Goal: Task Accomplishment & Management: Complete application form

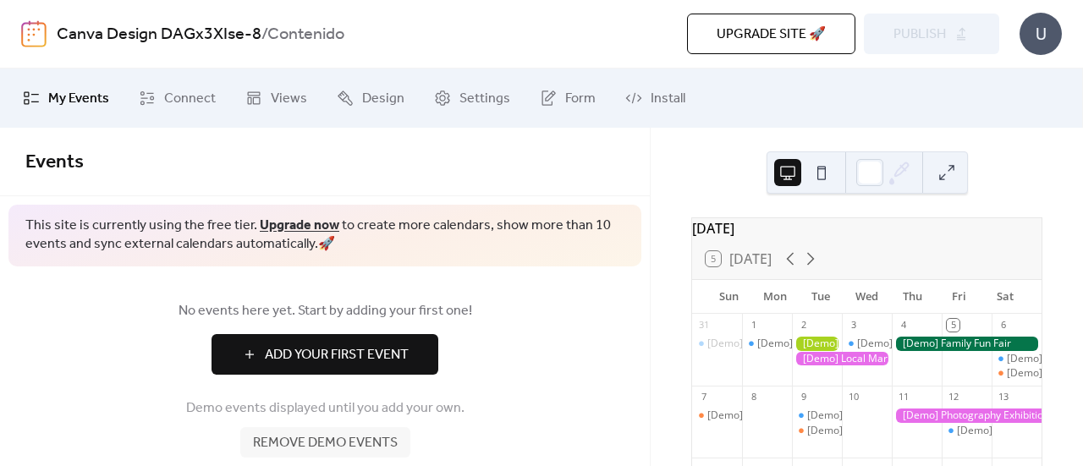
click at [832, 351] on div at bounding box center [817, 344] width 50 height 14
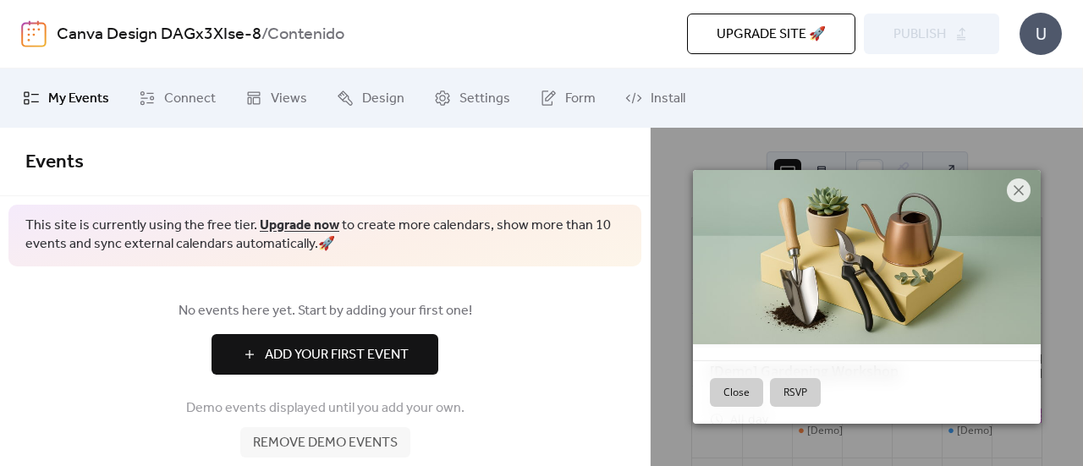
click at [830, 363] on div "Close RSVP" at bounding box center [867, 391] width 348 height 63
click at [1010, 193] on icon at bounding box center [1018, 190] width 20 height 20
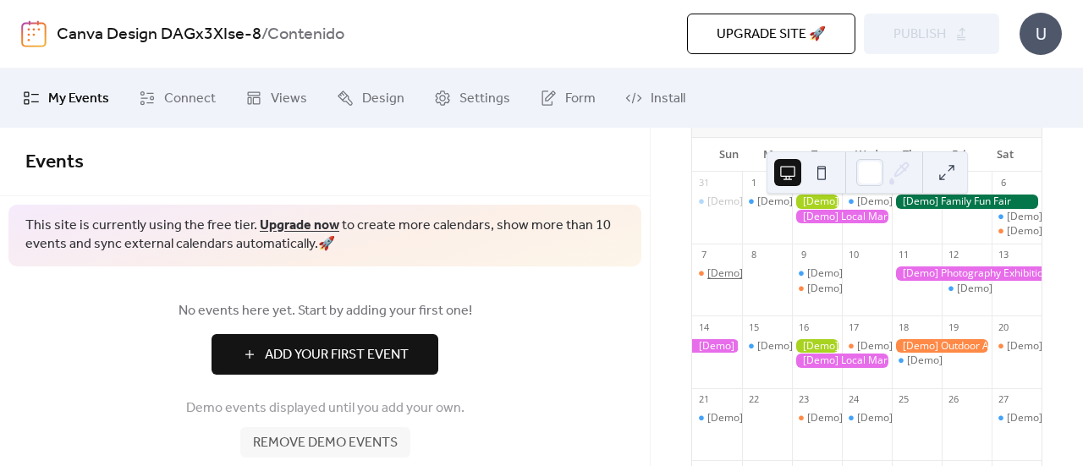
scroll to position [169, 0]
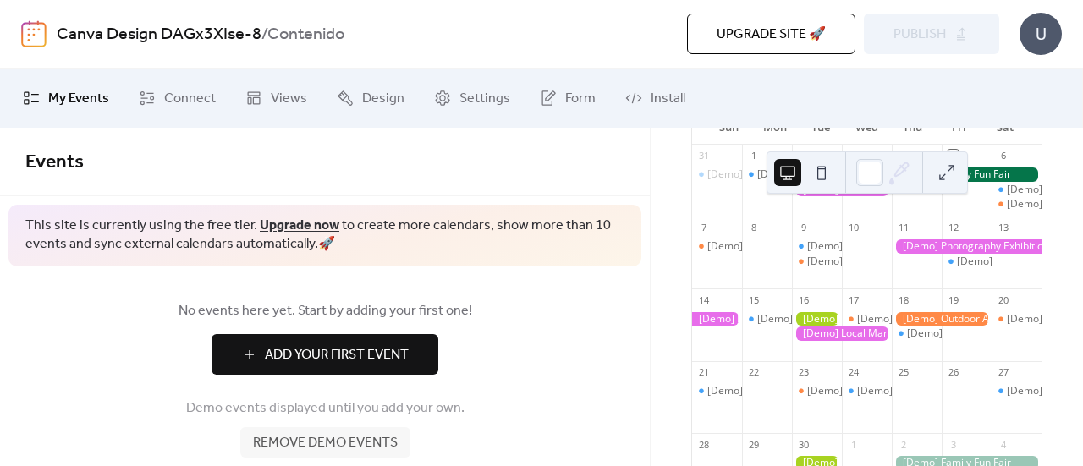
click at [950, 167] on button at bounding box center [946, 172] width 27 height 27
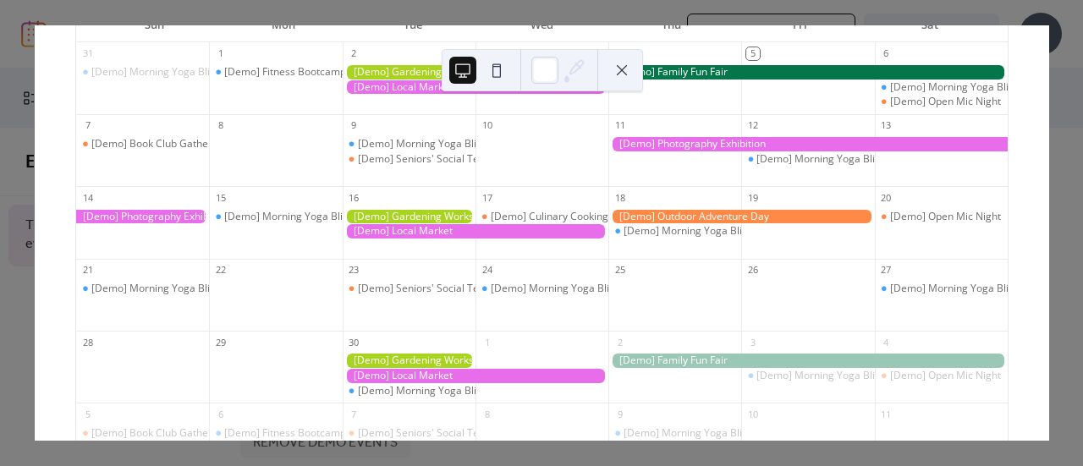
scroll to position [139, 0]
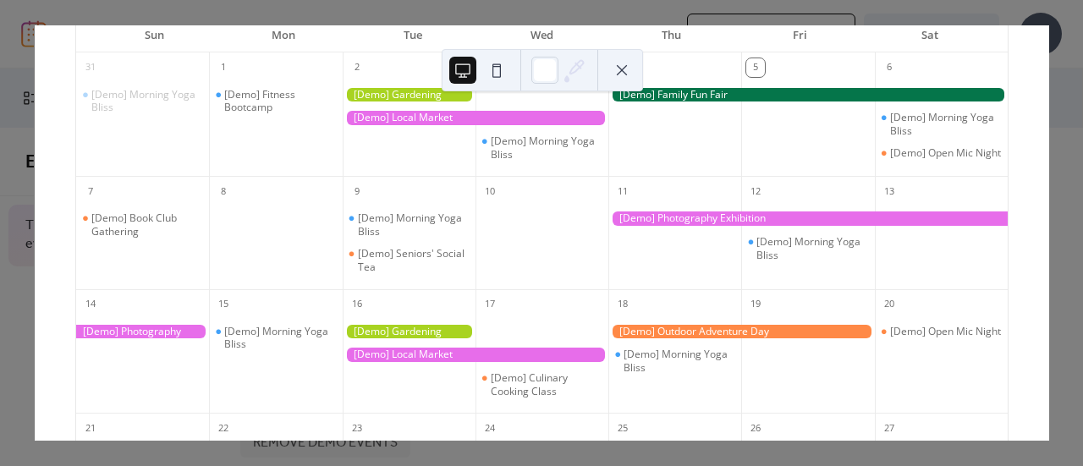
click at [697, 226] on div at bounding box center [807, 218] width 399 height 14
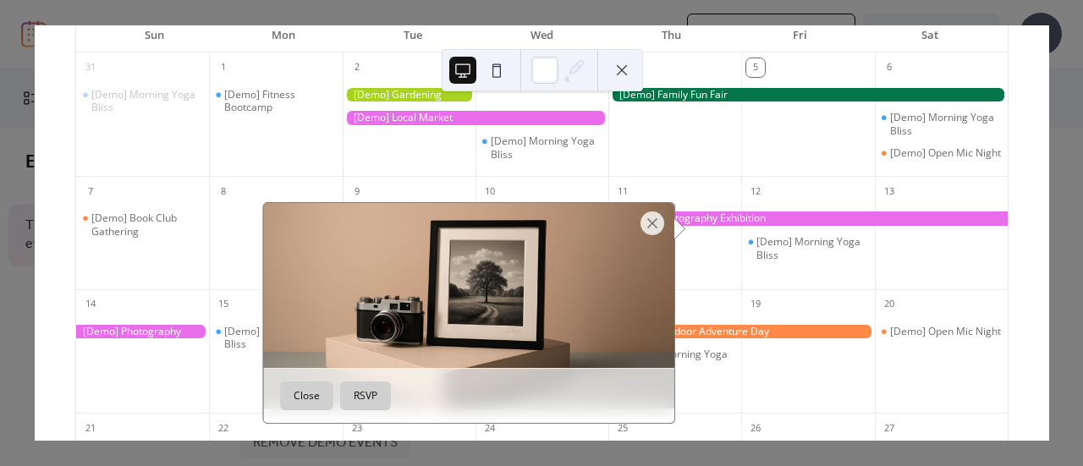
click at [311, 402] on button "Close" at bounding box center [306, 396] width 53 height 29
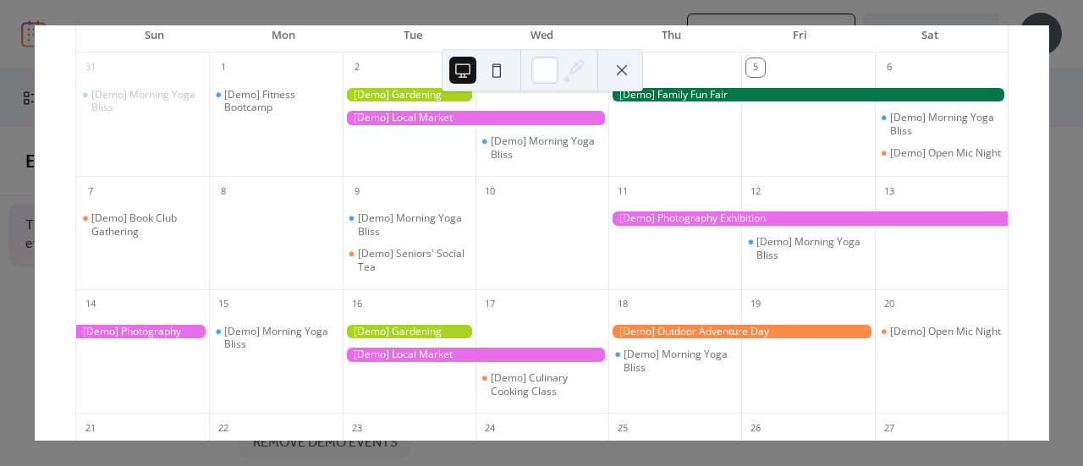
drag, startPoint x: 696, startPoint y: 253, endPoint x: 695, endPoint y: 211, distance: 42.3
click at [695, 212] on div "11" at bounding box center [674, 232] width 133 height 113
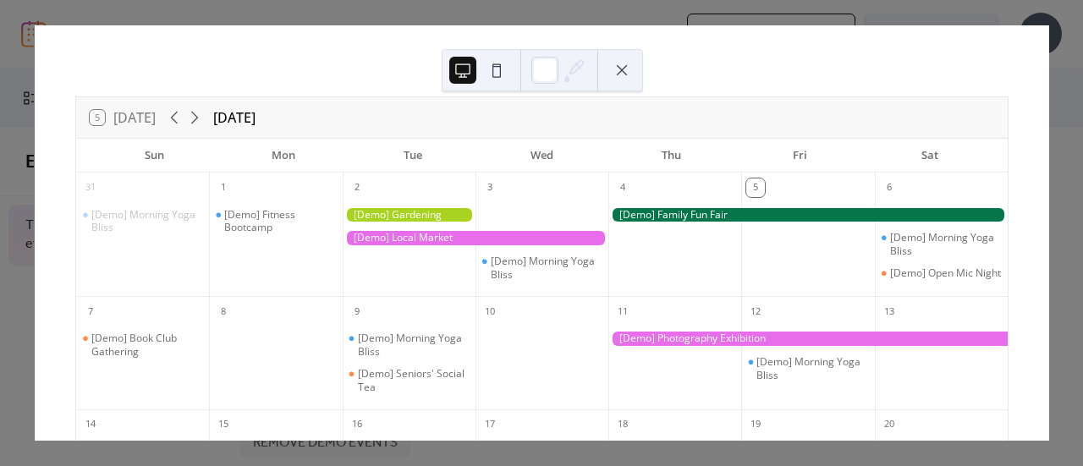
scroll to position [0, 0]
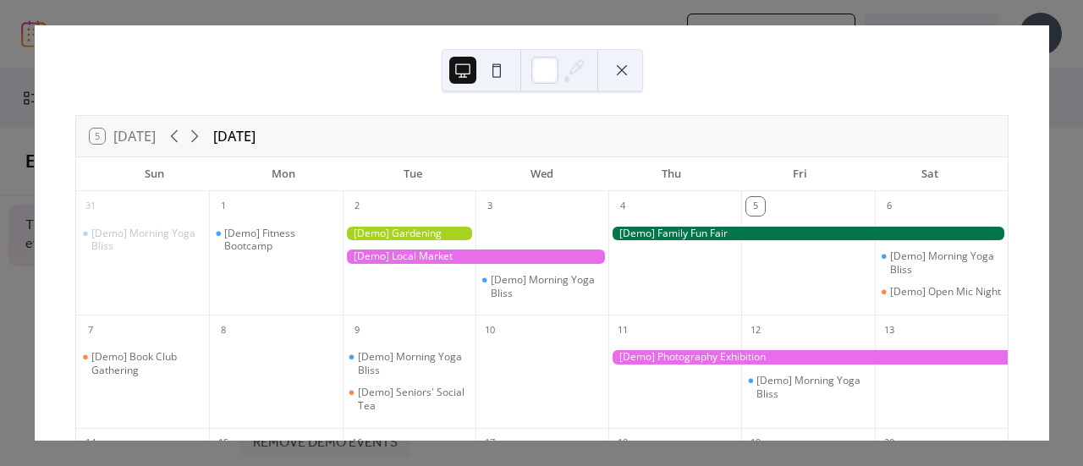
click at [476, 72] on div at bounding box center [479, 70] width 61 height 41
click at [626, 74] on button at bounding box center [621, 70] width 27 height 27
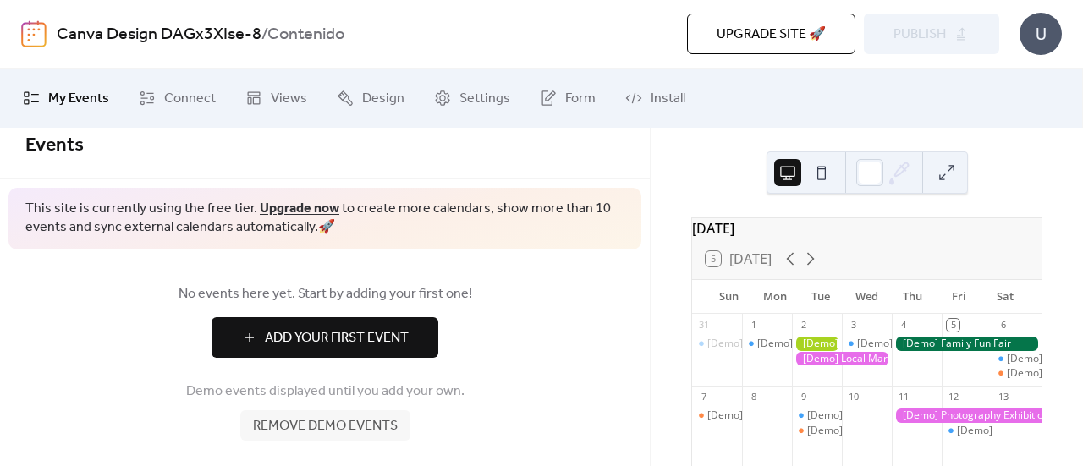
scroll to position [25, 0]
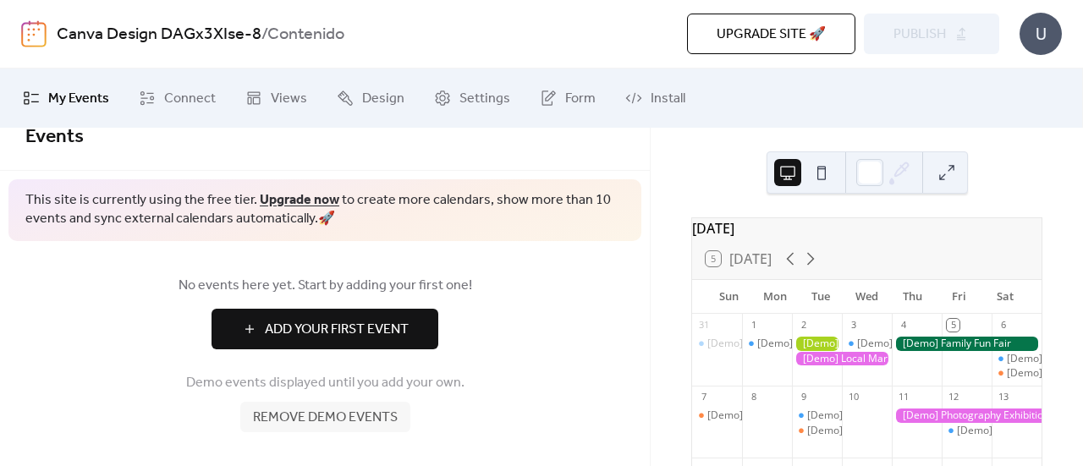
click at [389, 416] on span "Remove demo events" at bounding box center [325, 418] width 145 height 20
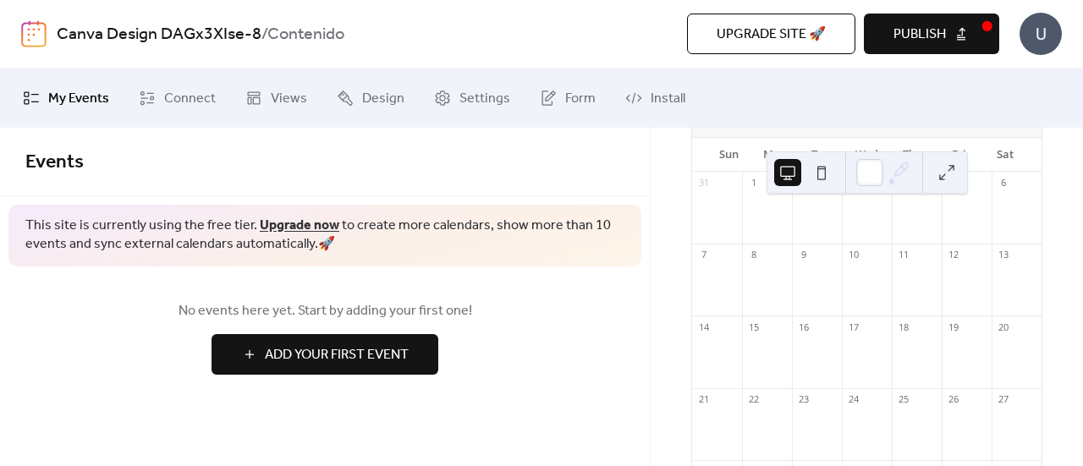
scroll to position [169, 0]
click at [393, 365] on span "Add Your First Event" at bounding box center [337, 355] width 144 height 20
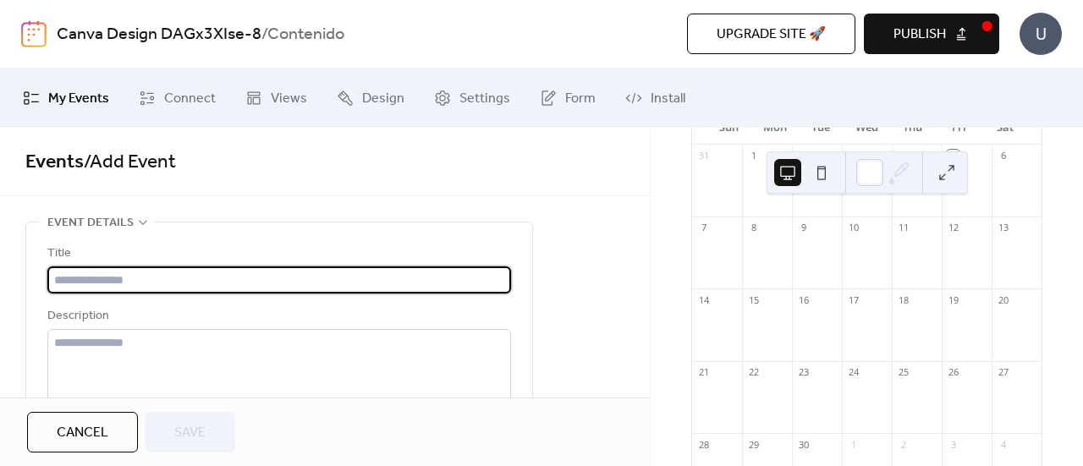
click at [357, 285] on input "text" at bounding box center [279, 279] width 464 height 27
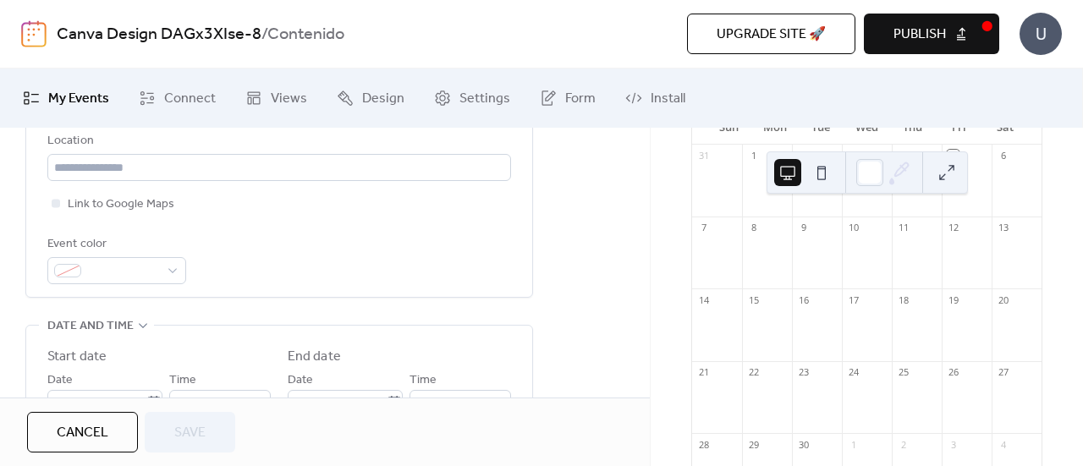
scroll to position [338, 0]
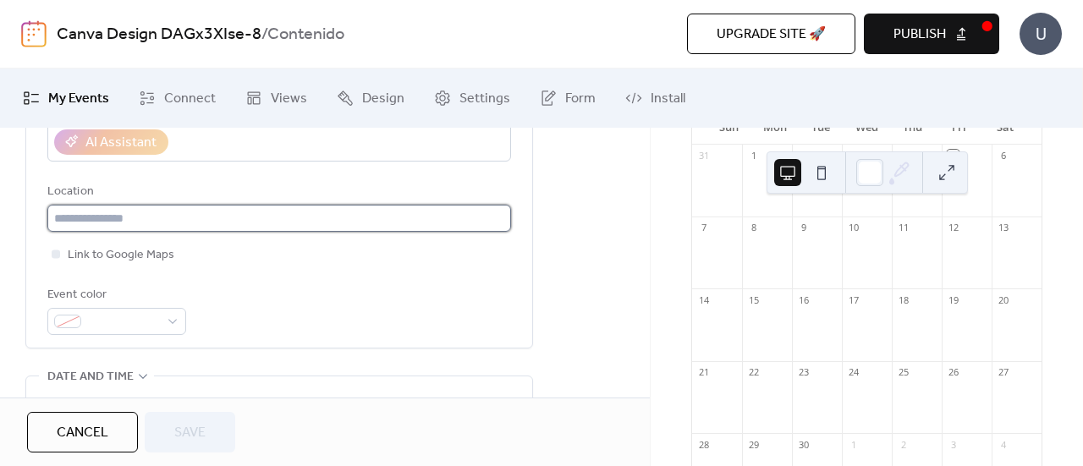
click at [212, 217] on input "text" at bounding box center [279, 218] width 464 height 27
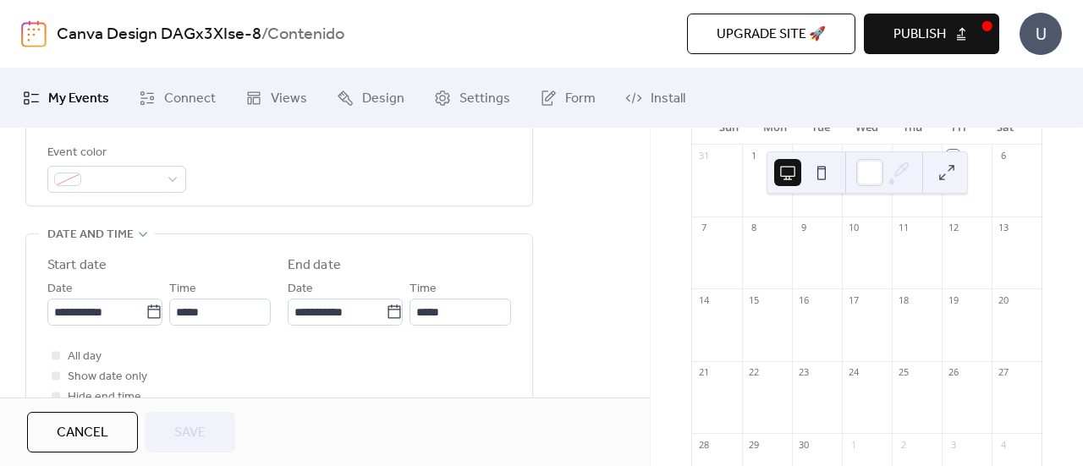
scroll to position [508, 0]
